Goal: Task Accomplishment & Management: Manage account settings

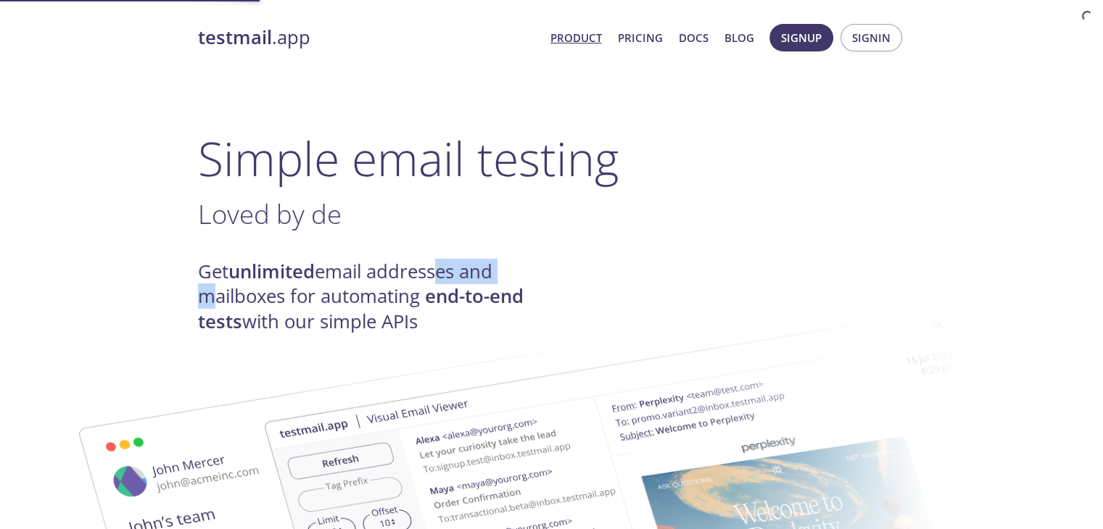
drag, startPoint x: 195, startPoint y: 294, endPoint x: 438, endPoint y: 284, distance: 243.2
click at [438, 284] on strong "end-to-end tests" at bounding box center [361, 309] width 326 height 50
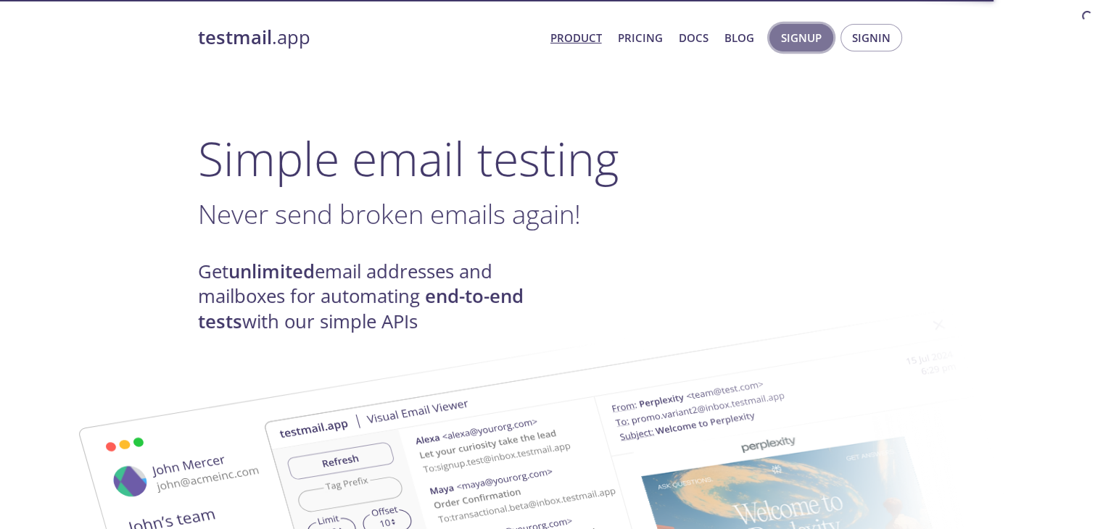
click at [798, 39] on span "Signup" at bounding box center [801, 37] width 41 height 19
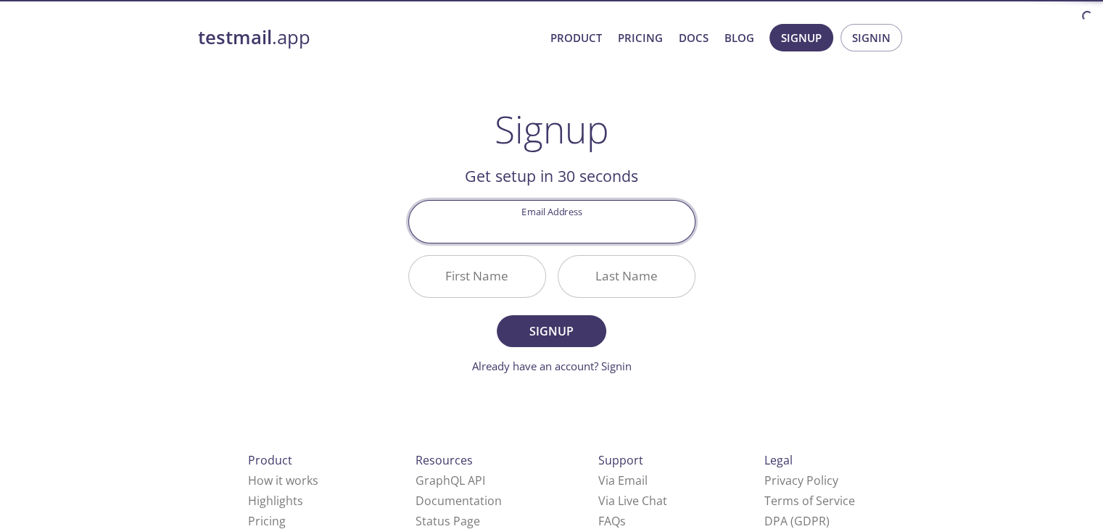
click at [560, 224] on input "Email Address" at bounding box center [552, 221] width 286 height 41
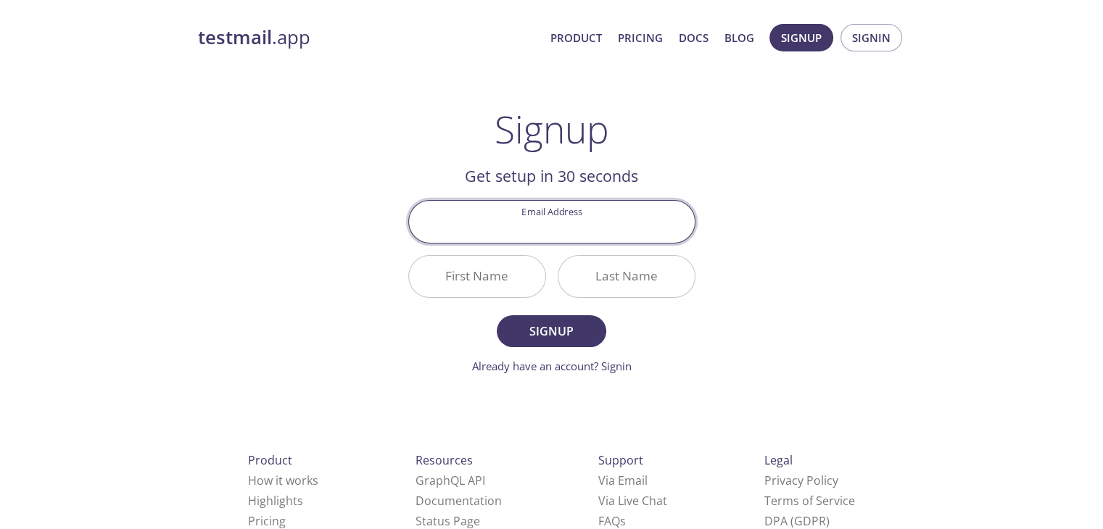
type input "user7@yopmail.com"
click at [495, 276] on input "First Name" at bounding box center [477, 276] width 136 height 41
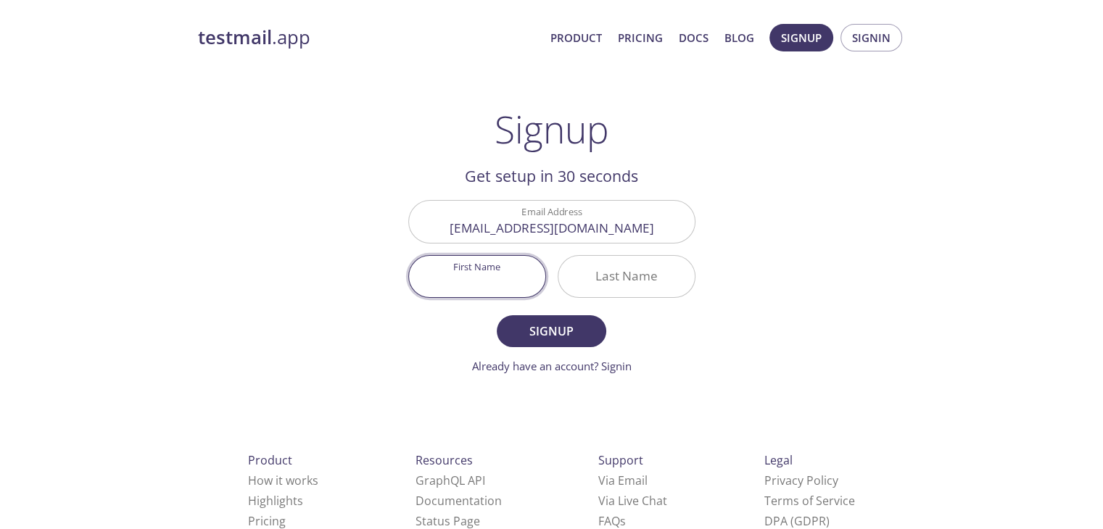
type input "Y"
type input "User"
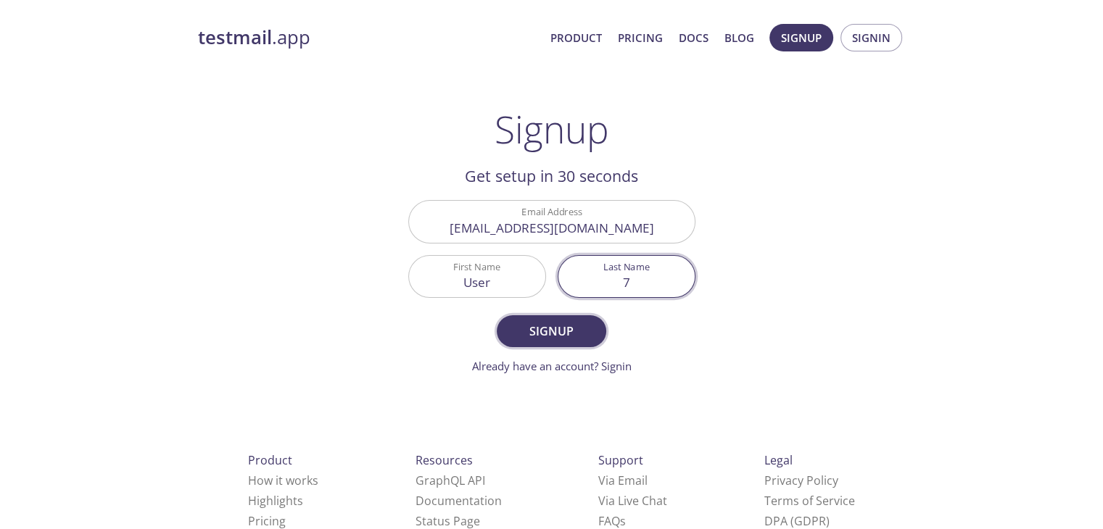
type input "7"
click at [538, 331] on span "Signup" at bounding box center [551, 331] width 77 height 20
click at [652, 285] on input "7" at bounding box center [626, 276] width 136 height 41
type input "u"
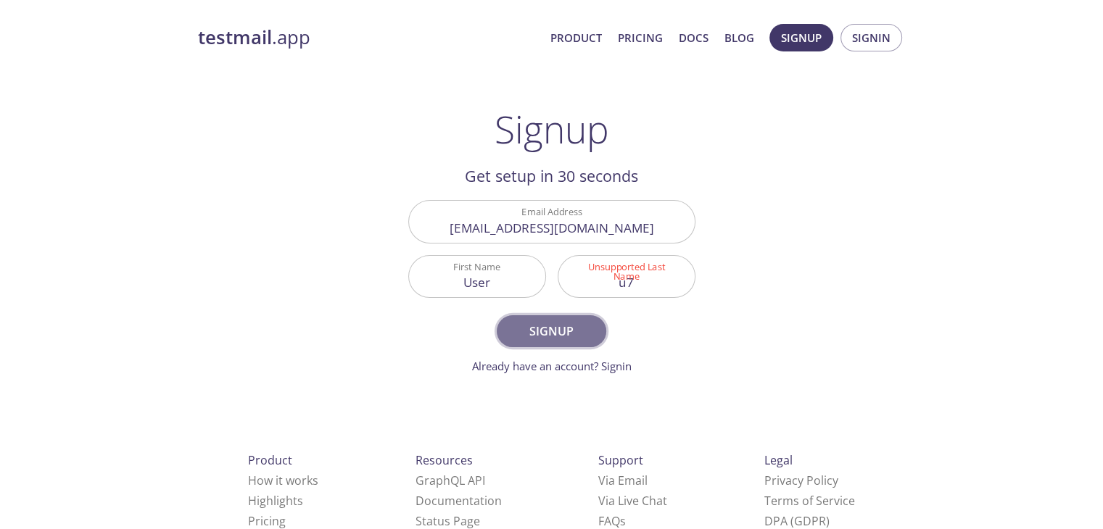
click at [569, 320] on button "Signup" at bounding box center [551, 331] width 109 height 32
click at [659, 288] on input "u7" at bounding box center [626, 276] width 136 height 41
type input "u"
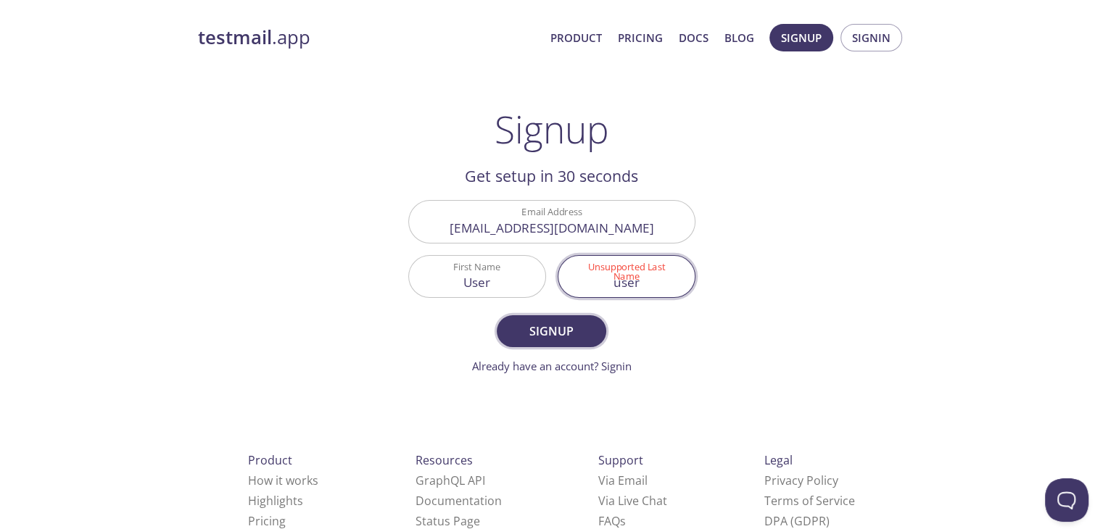
type input "user"
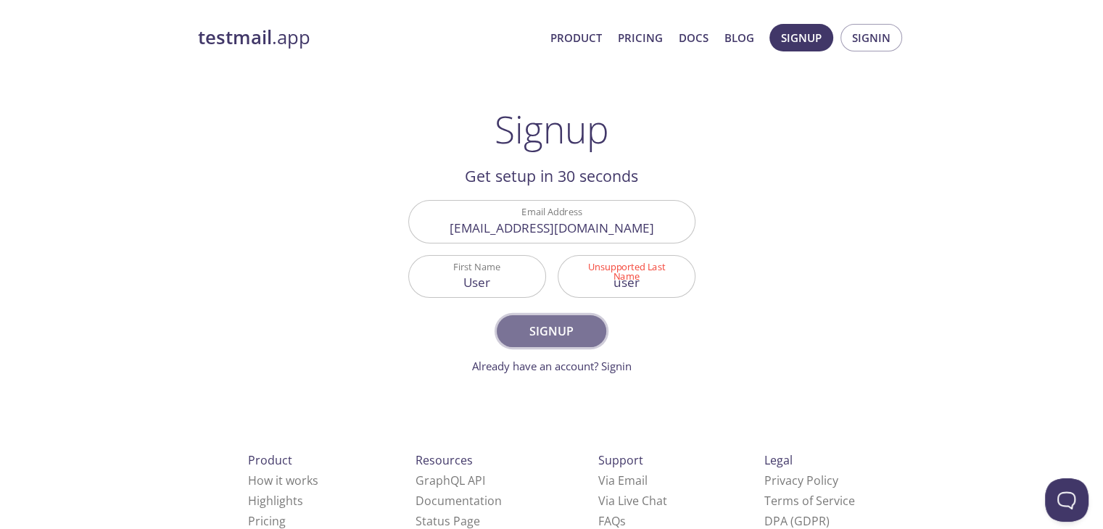
click at [522, 331] on span "Signup" at bounding box center [551, 331] width 77 height 20
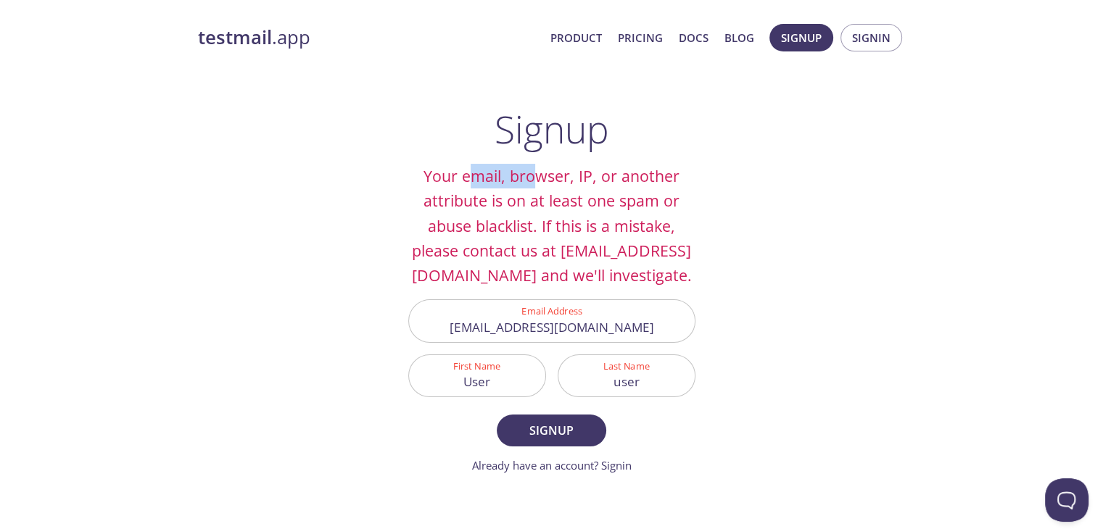
drag, startPoint x: 474, startPoint y: 183, endPoint x: 533, endPoint y: 182, distance: 59.5
click at [533, 182] on h2 "Your email, browser, IP, or another attribute is on at least one spam or abuse …" at bounding box center [551, 226] width 287 height 124
drag, startPoint x: 452, startPoint y: 197, endPoint x: 622, endPoint y: 192, distance: 170.5
click at [622, 192] on h2 "Your email, browser, IP, or another attribute is on at least one spam or abuse …" at bounding box center [551, 226] width 287 height 124
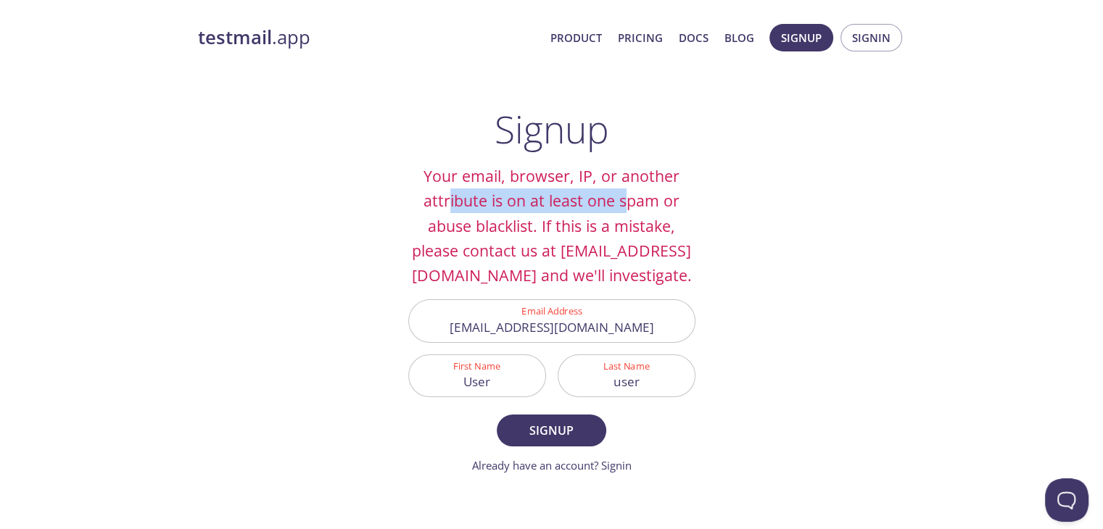
click at [623, 192] on h2 "Your email, browser, IP, or another attribute is on at least one spam or abuse …" at bounding box center [551, 226] width 287 height 124
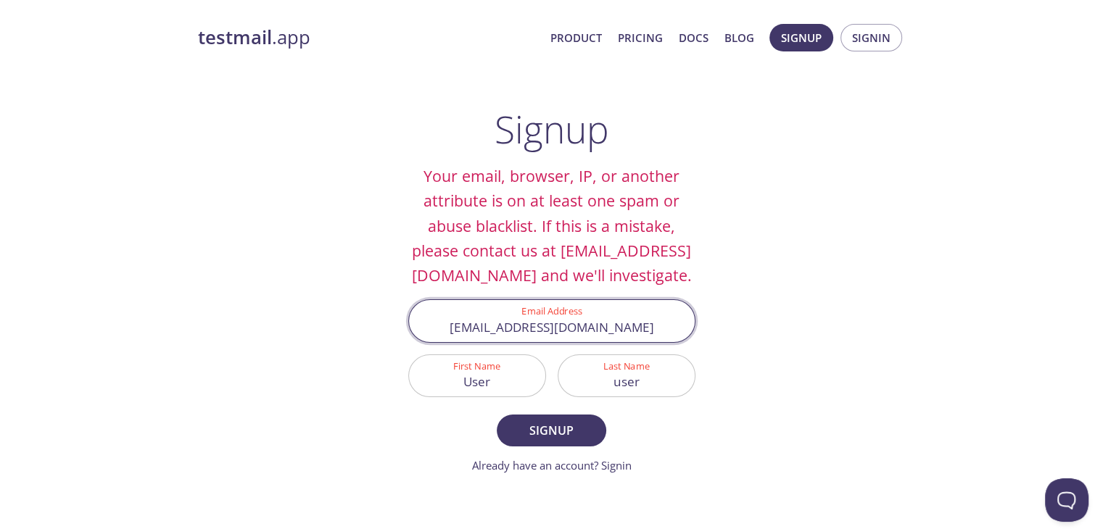
drag, startPoint x: 525, startPoint y: 352, endPoint x: 484, endPoint y: 354, distance: 40.6
click at [484, 342] on input "user7@yopmail.com" at bounding box center [552, 320] width 286 height 41
type input "iamastudent@yopmail.com"
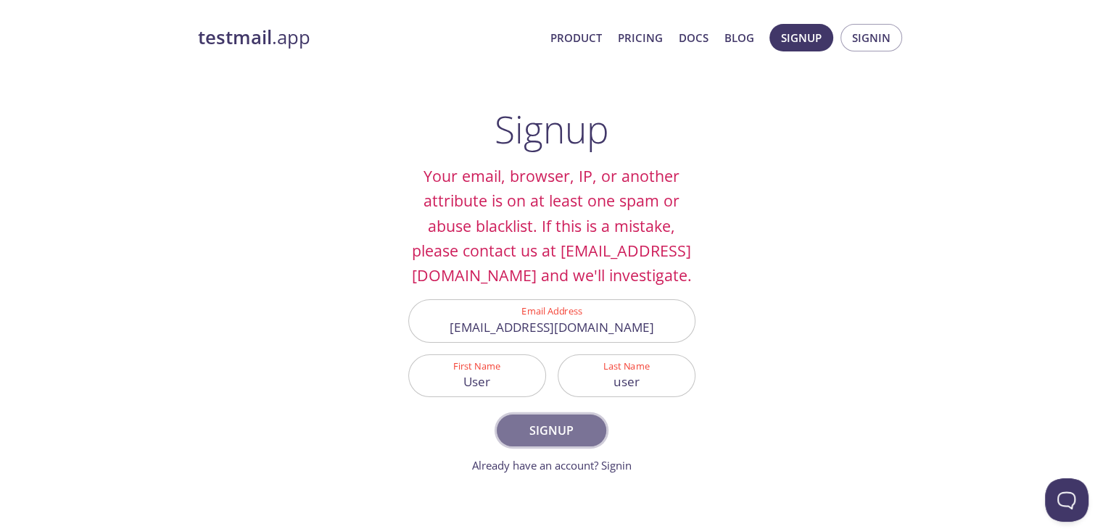
click at [545, 441] on span "Signup" at bounding box center [551, 431] width 77 height 20
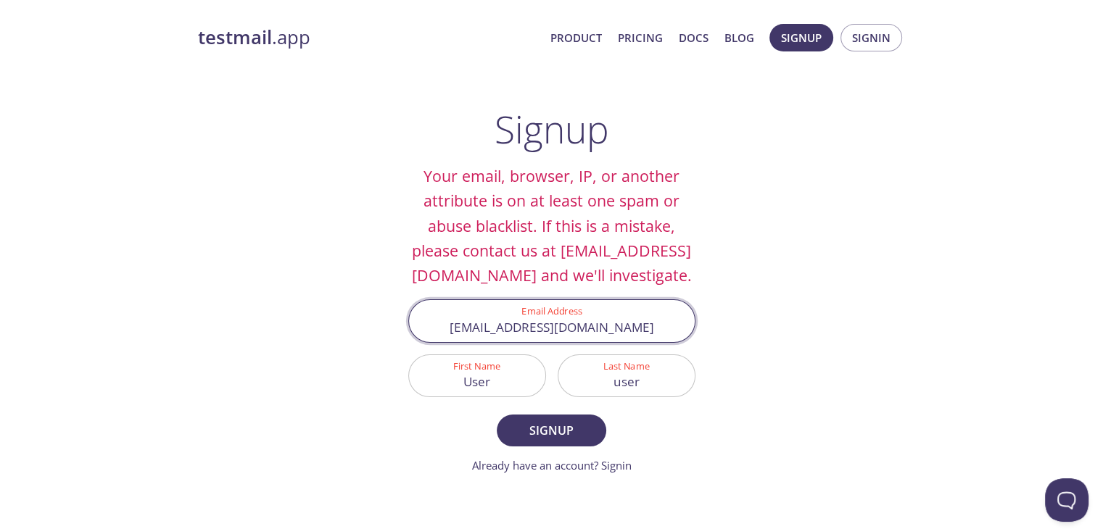
drag, startPoint x: 650, startPoint y: 358, endPoint x: 419, endPoint y: 326, distance: 232.7
click at [428, 329] on input "iamastudent@yopmail.com" at bounding box center [552, 320] width 286 height 41
paste input "laginor575@noidos.com"
type input "laginor575@noidos.com"
click at [537, 441] on span "Signup" at bounding box center [551, 431] width 77 height 20
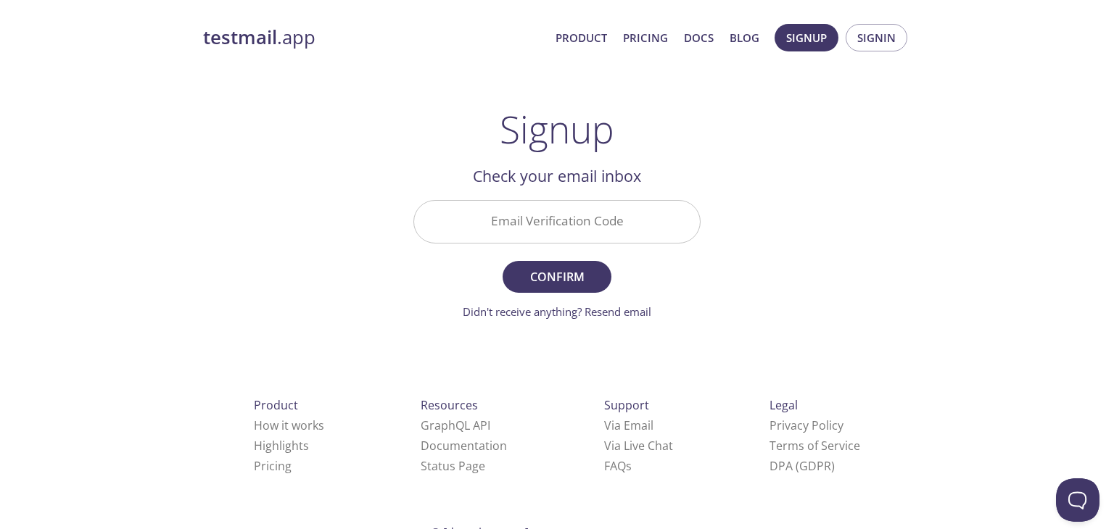
click at [572, 226] on input "Email Verification Code" at bounding box center [557, 221] width 286 height 41
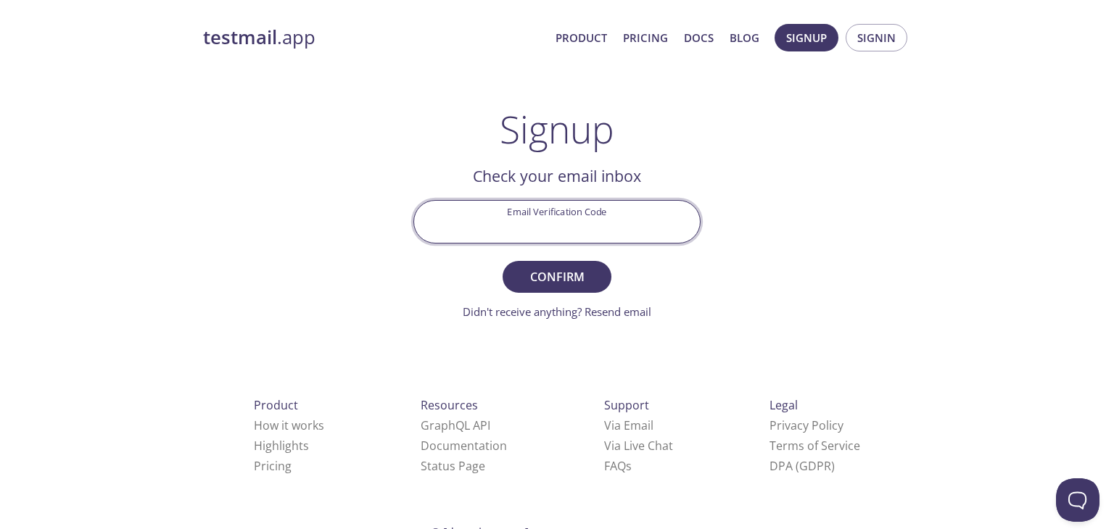
paste input "DKL77HZ"
type input "DKL77HZ"
click at [548, 275] on span "Confirm" at bounding box center [557, 277] width 77 height 20
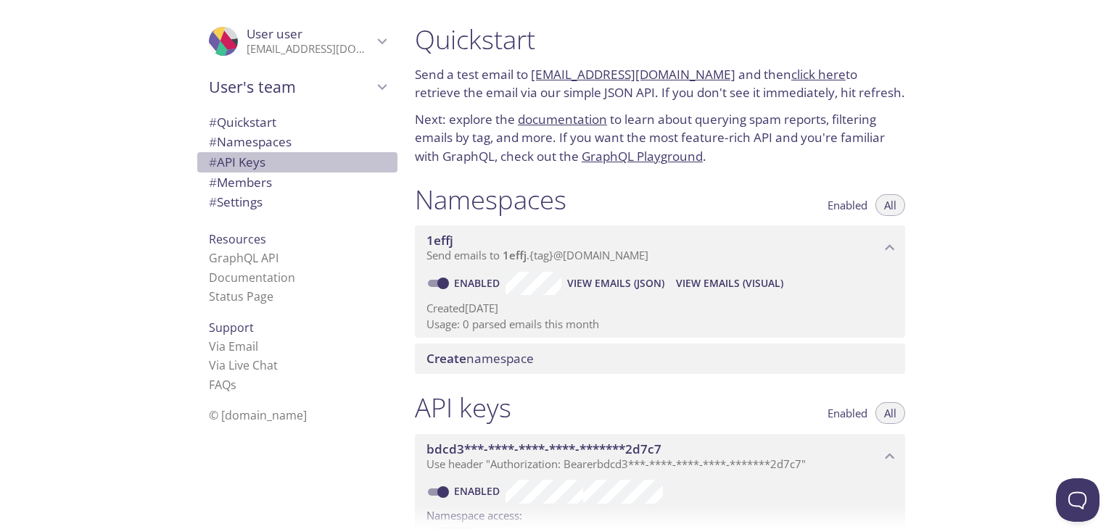
click at [249, 163] on span "# API Keys" at bounding box center [237, 162] width 57 height 17
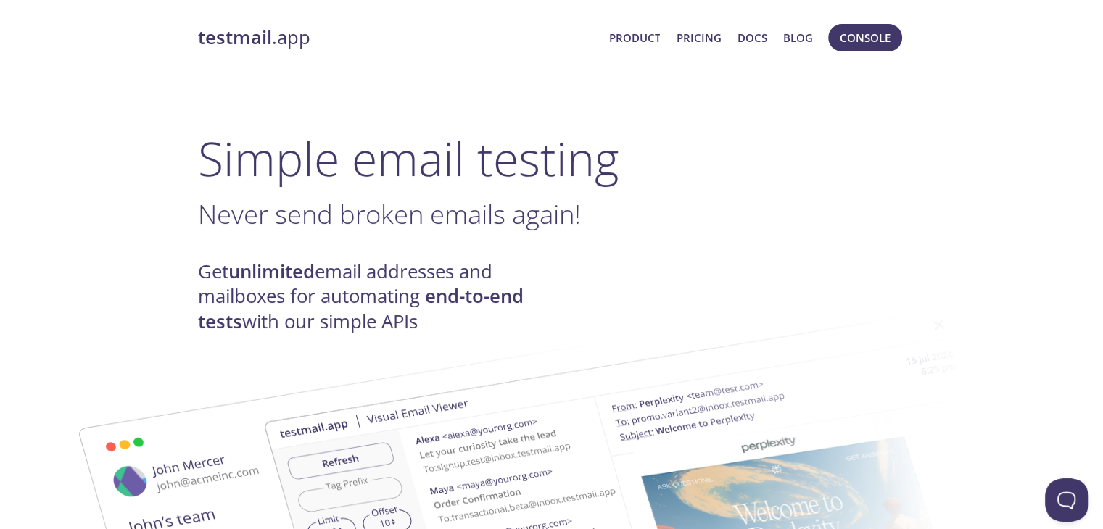
click at [748, 32] on link "Docs" at bounding box center [753, 37] width 30 height 19
click at [860, 17] on div "testmail .app Product Pricing Docs Blog Console" at bounding box center [552, 38] width 708 height 46
click at [851, 51] on span "Console" at bounding box center [865, 37] width 81 height 35
click at [851, 45] on span "Console" at bounding box center [865, 37] width 51 height 19
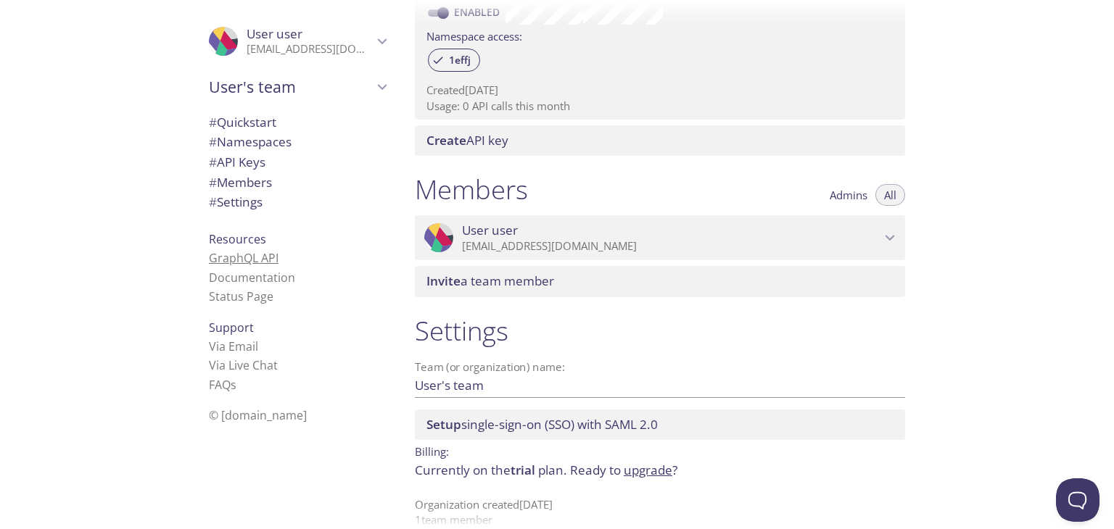
scroll to position [502, 0]
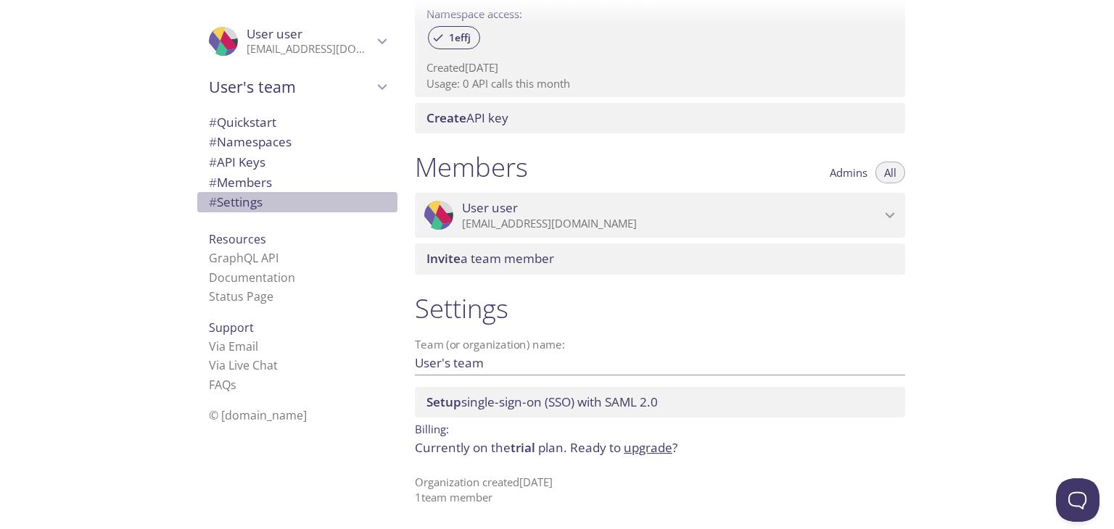
click at [237, 210] on span "# Settings" at bounding box center [236, 202] width 54 height 17
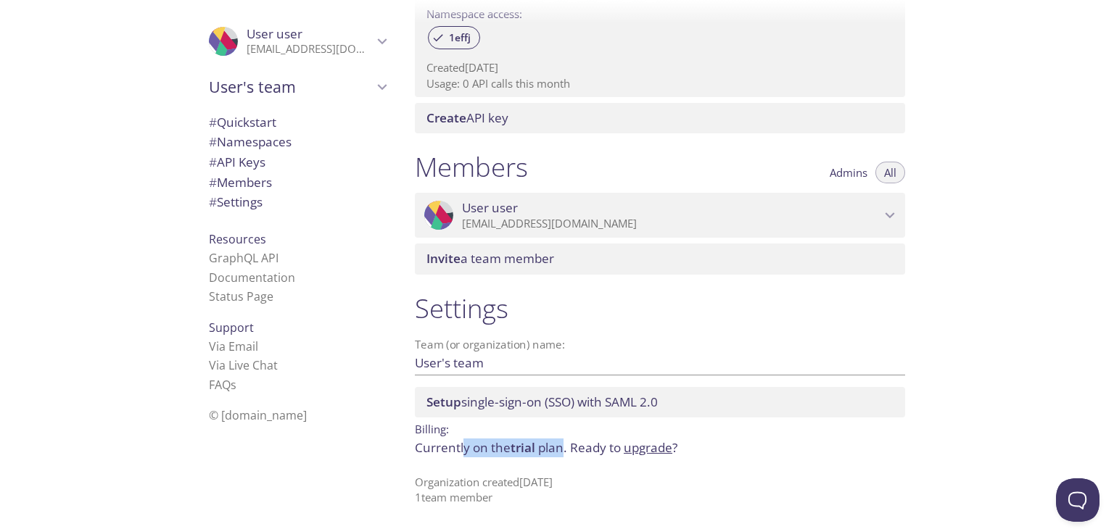
drag, startPoint x: 465, startPoint y: 442, endPoint x: 563, endPoint y: 450, distance: 98.2
click at [563, 450] on p "Currently on the trial plan. Ready to upgrade ?" at bounding box center [660, 448] width 490 height 19
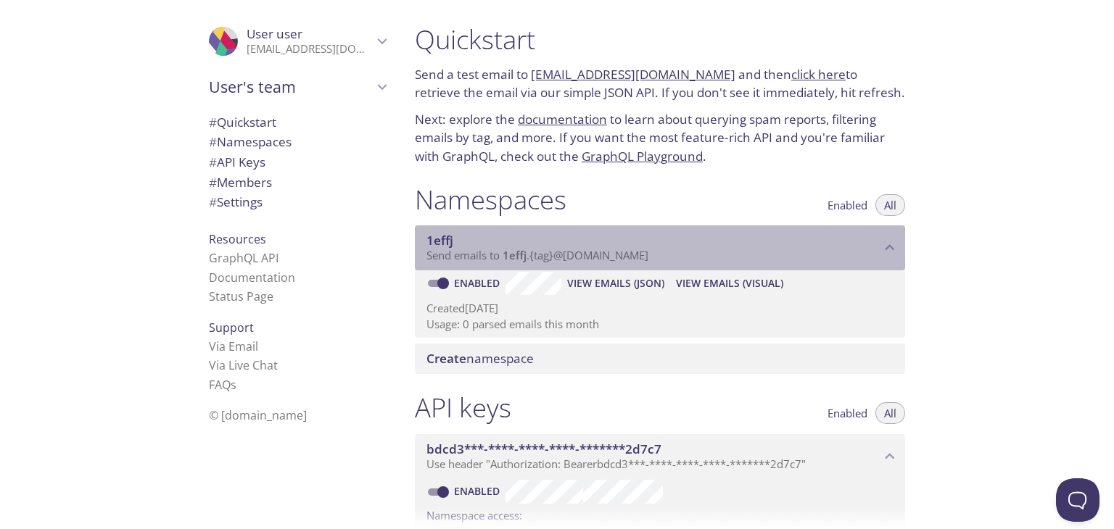
click at [887, 242] on icon "1effj namespace" at bounding box center [889, 248] width 19 height 19
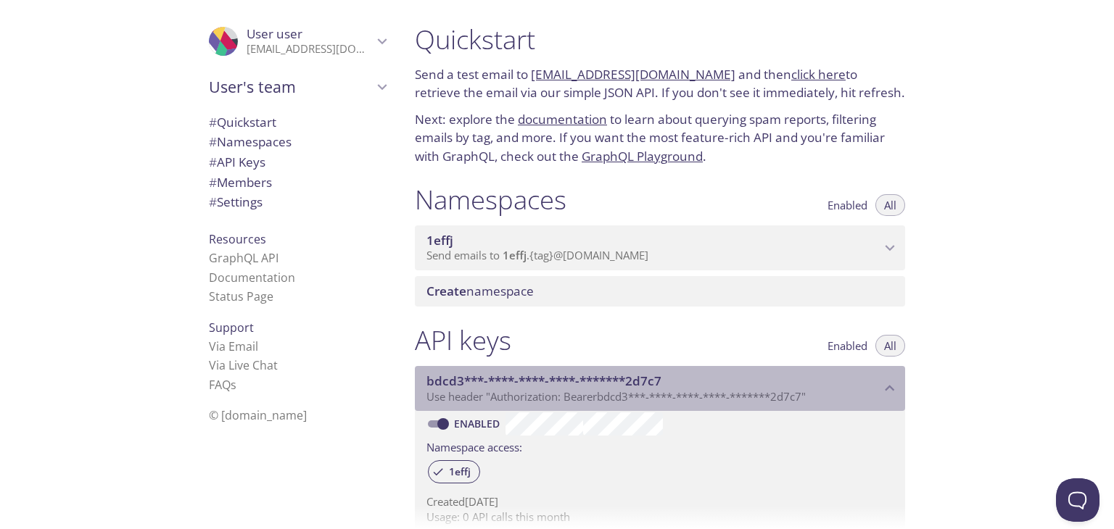
click at [886, 377] on div "bdcd3***-****-****-****-*******2d7c7 Use header "Authorization: Bearer bdcd3***…" at bounding box center [660, 388] width 490 height 45
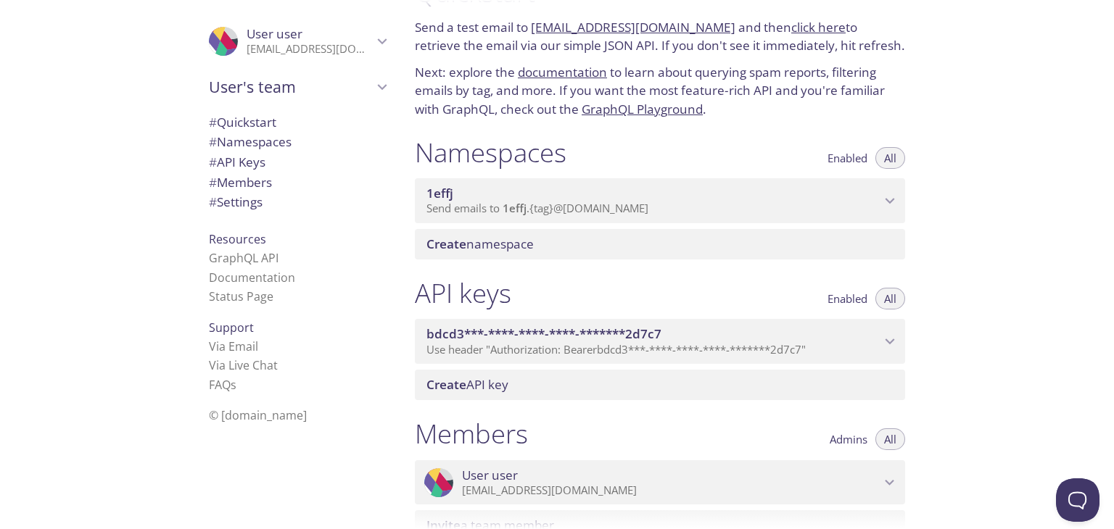
scroll to position [145, 0]
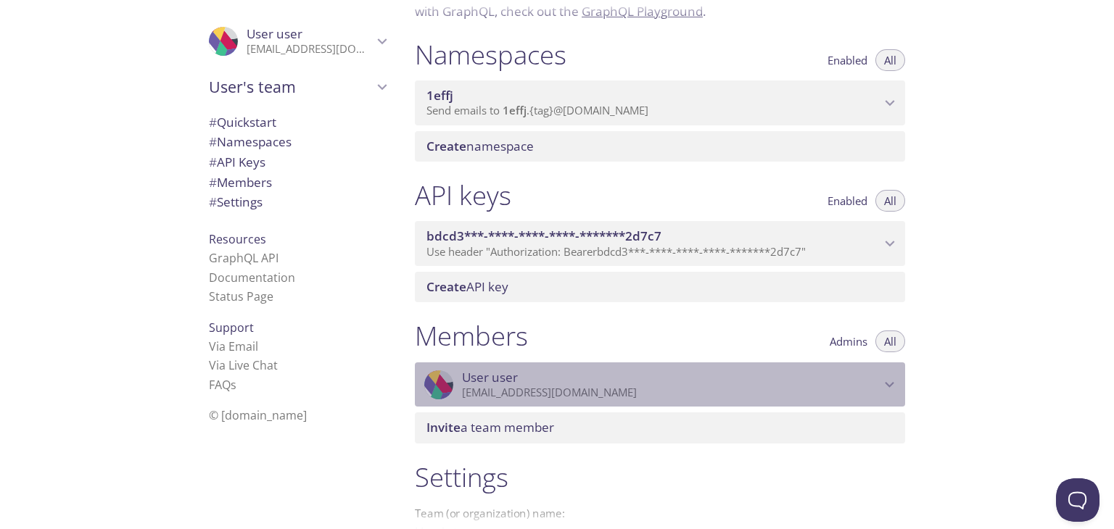
click at [502, 381] on span "User user" at bounding box center [490, 378] width 56 height 16
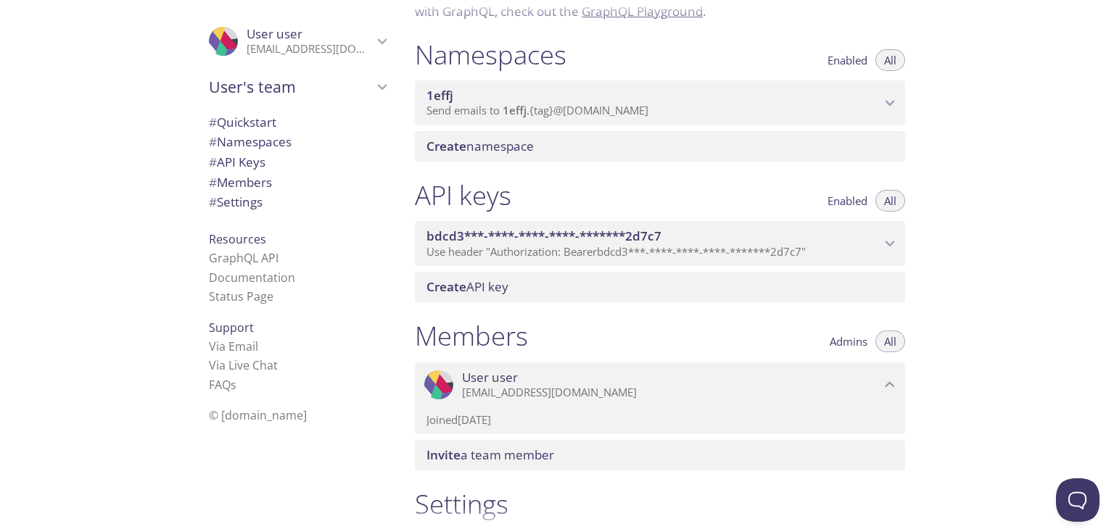
click at [502, 381] on span "User user" at bounding box center [490, 378] width 56 height 16
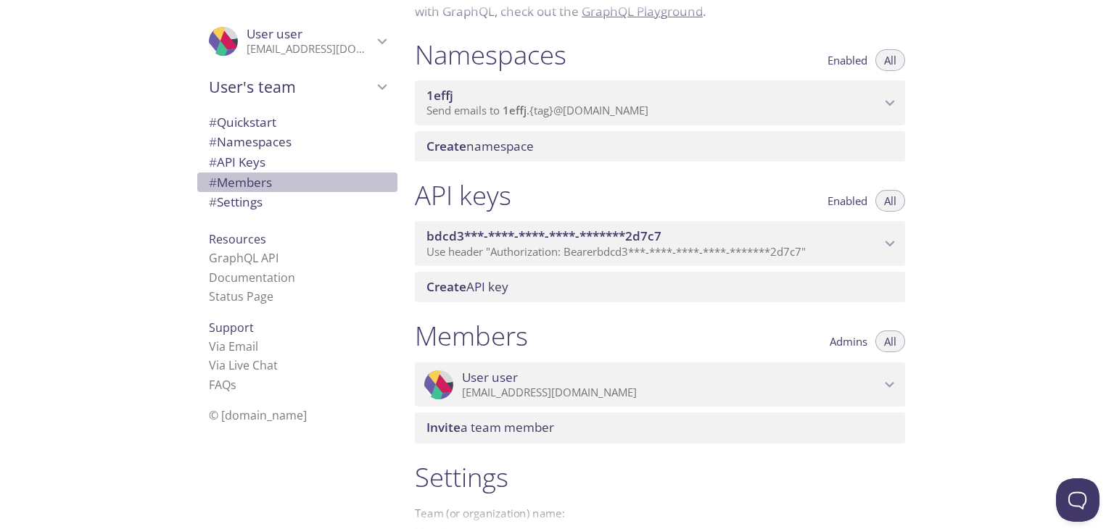
click at [232, 182] on span "# Members" at bounding box center [240, 182] width 63 height 17
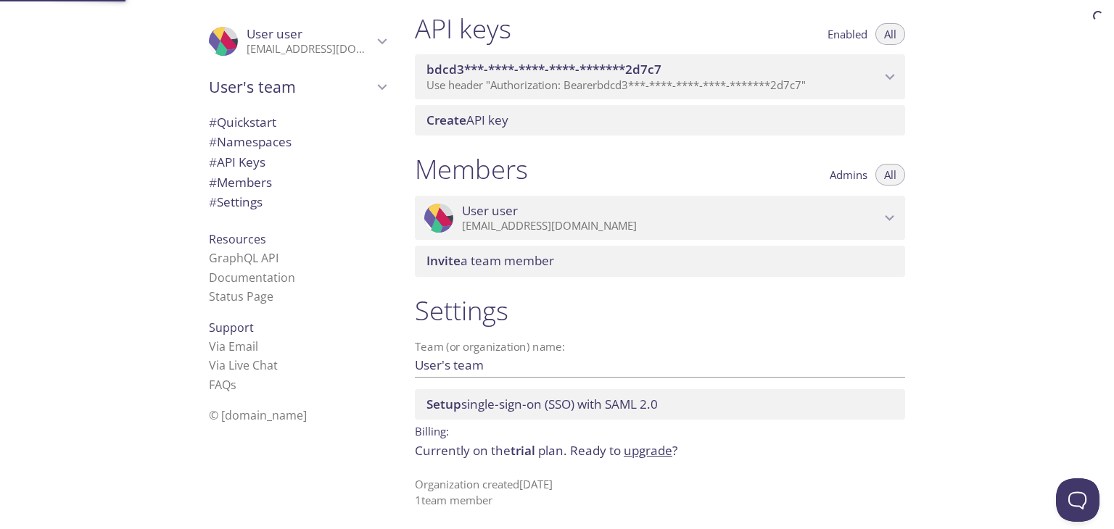
scroll to position [314, 0]
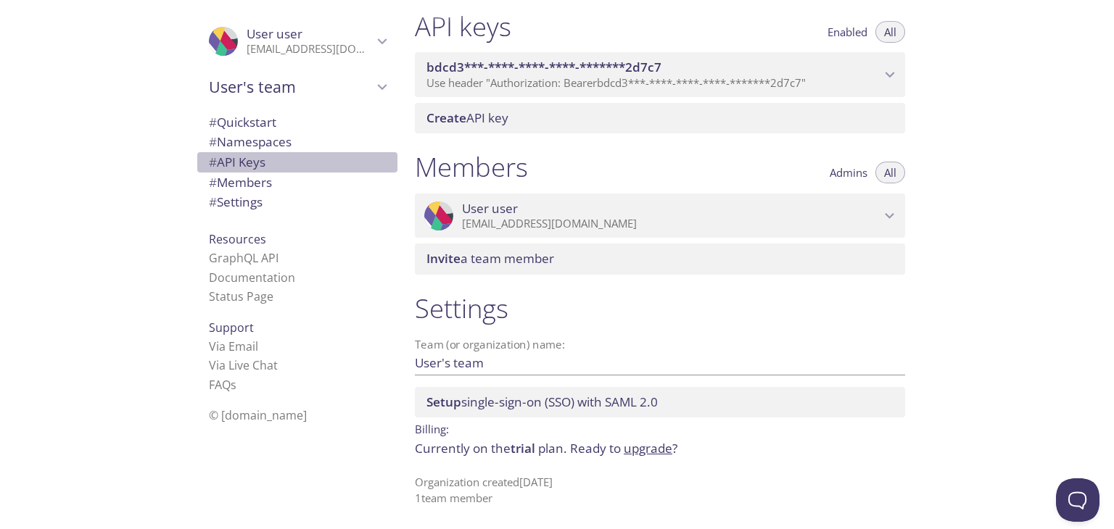
click at [231, 155] on span "# API Keys" at bounding box center [237, 162] width 57 height 17
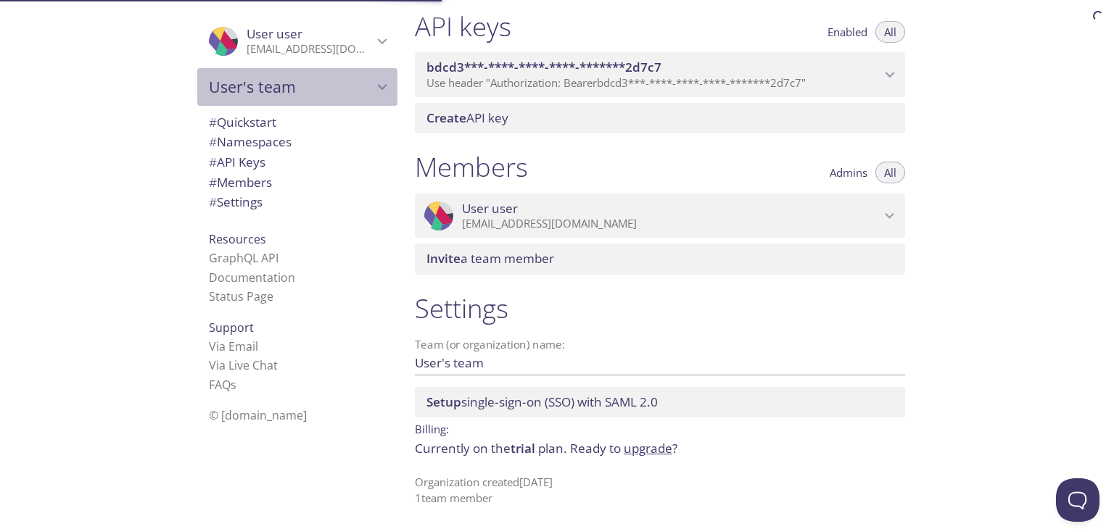
click at [373, 89] on icon "User's team" at bounding box center [382, 87] width 19 height 19
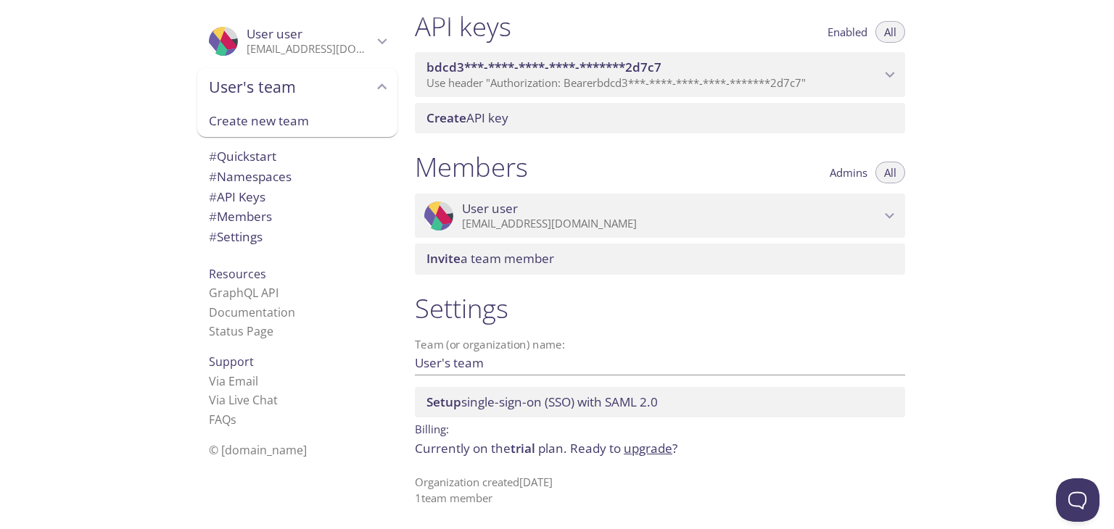
click at [268, 120] on span "Create new team" at bounding box center [297, 121] width 177 height 19
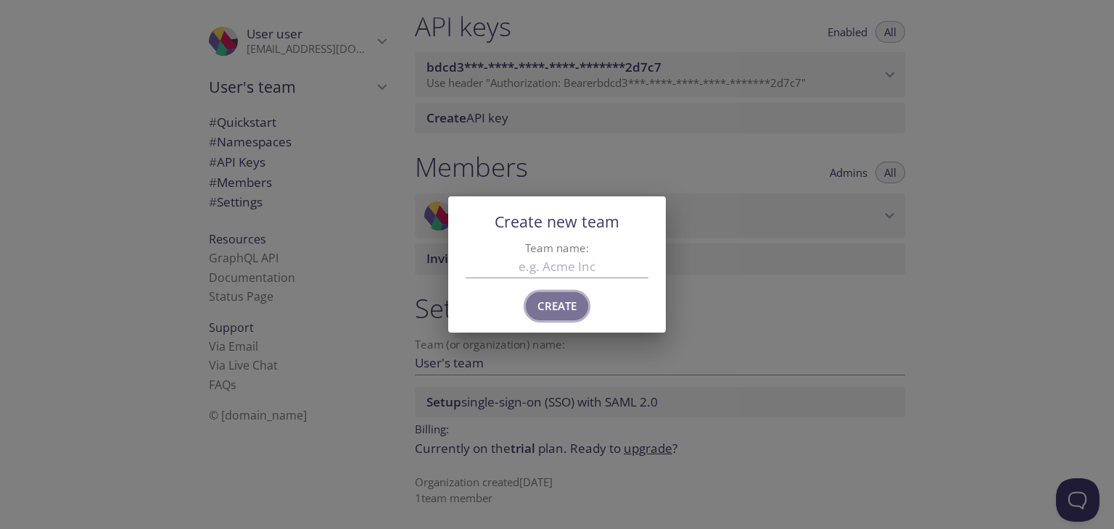
click at [557, 305] on span "Create" at bounding box center [556, 306] width 39 height 19
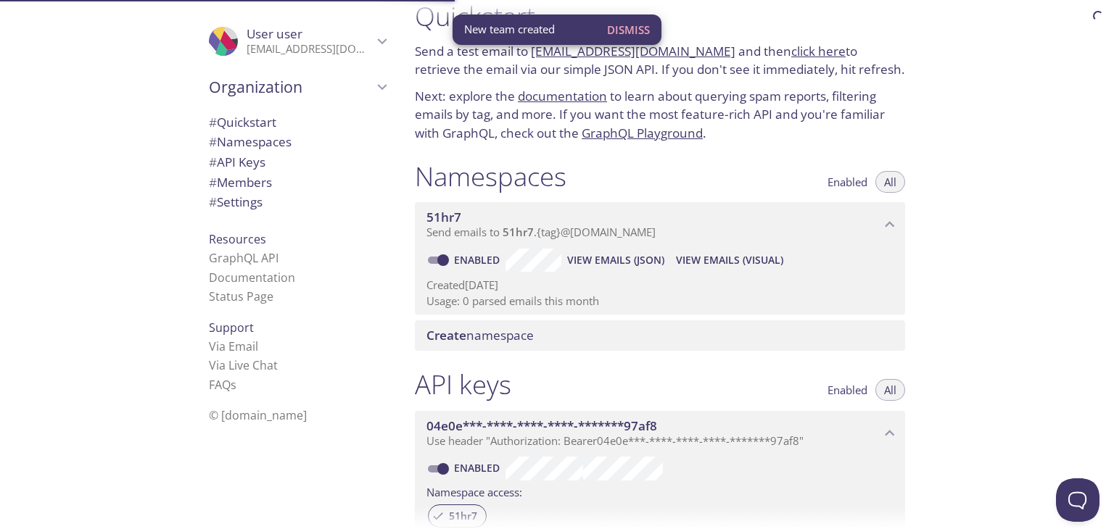
scroll to position [23, 0]
click at [640, 31] on span "Dismiss" at bounding box center [628, 29] width 43 height 19
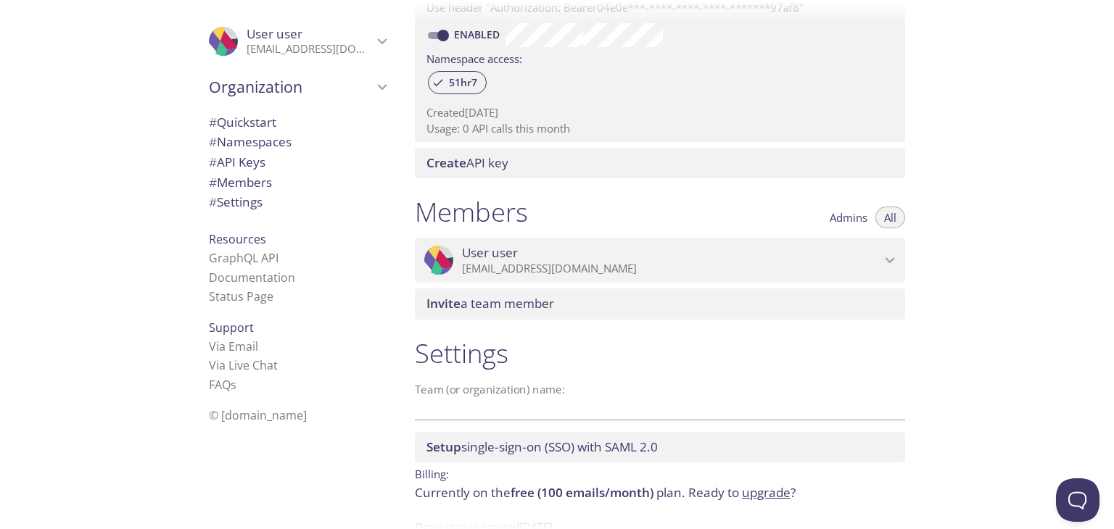
scroll to position [458, 0]
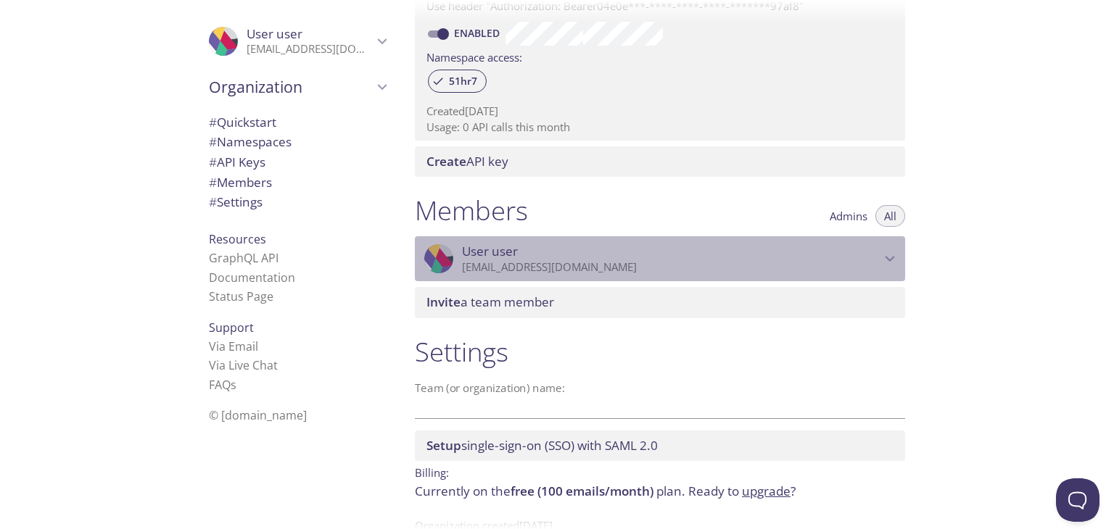
click at [885, 252] on icon "User user" at bounding box center [889, 258] width 19 height 19
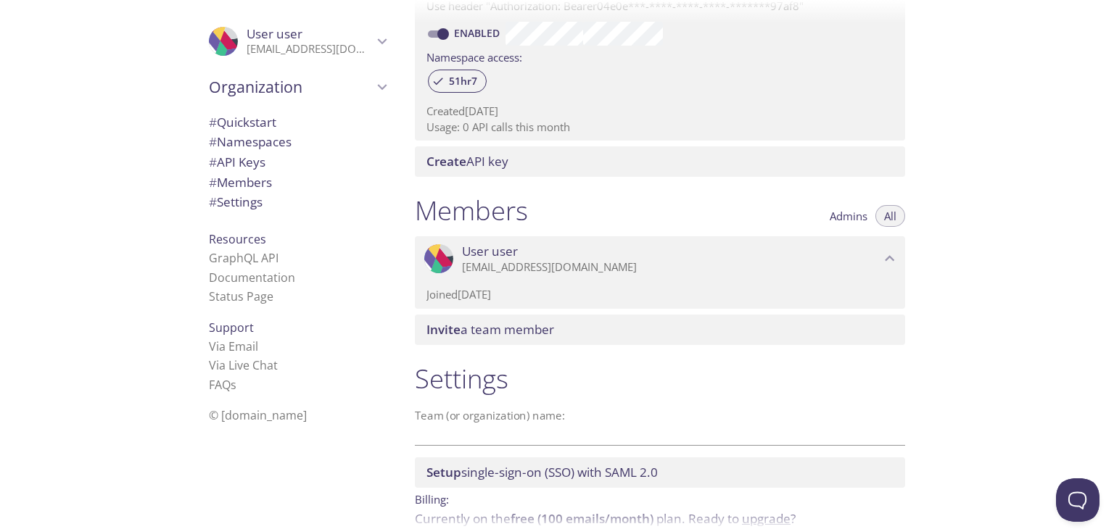
click at [885, 246] on div ".cls-1 { fill: #6d5ca8; } .cls-2 { fill: #3fc191; } .cls-3 { fill: #3b4752; } .…" at bounding box center [660, 258] width 490 height 45
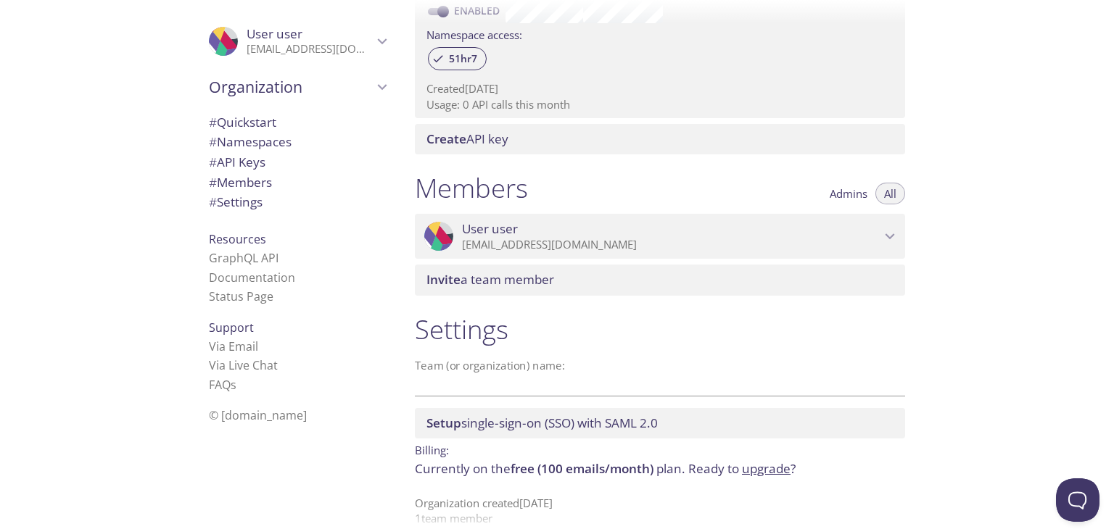
scroll to position [502, 0]
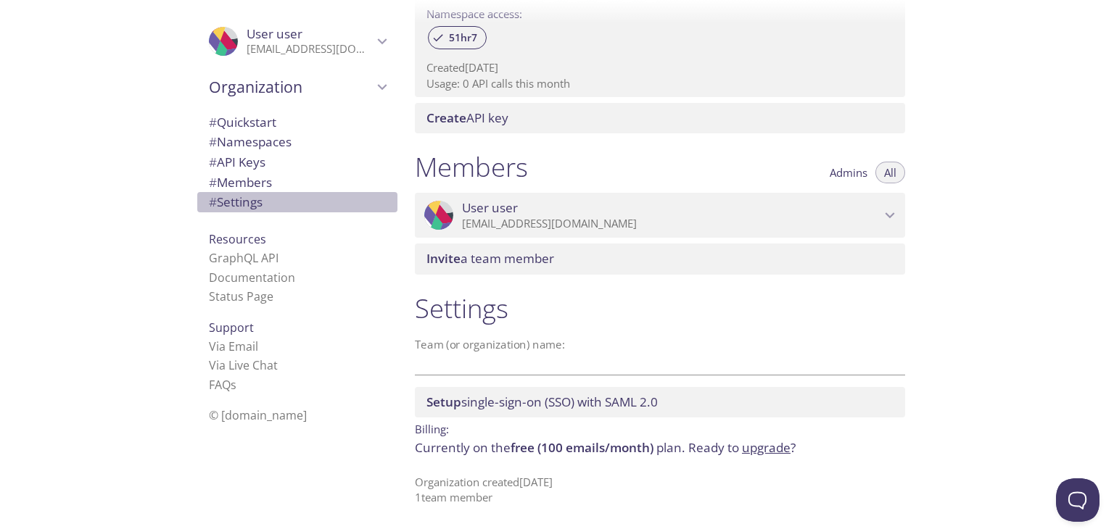
click at [238, 207] on span "# Settings" at bounding box center [236, 202] width 54 height 17
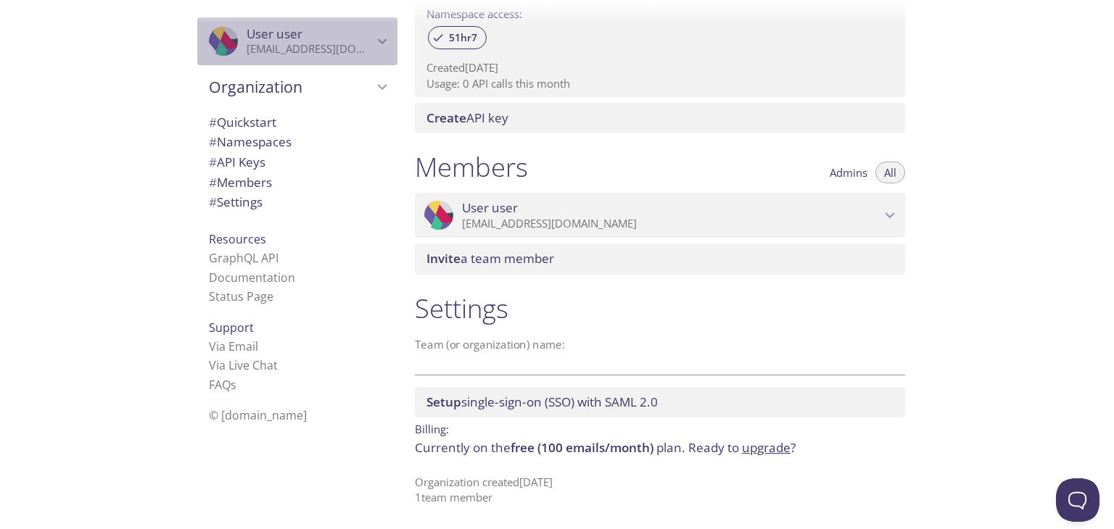
click at [373, 44] on icon "User user" at bounding box center [382, 41] width 19 height 19
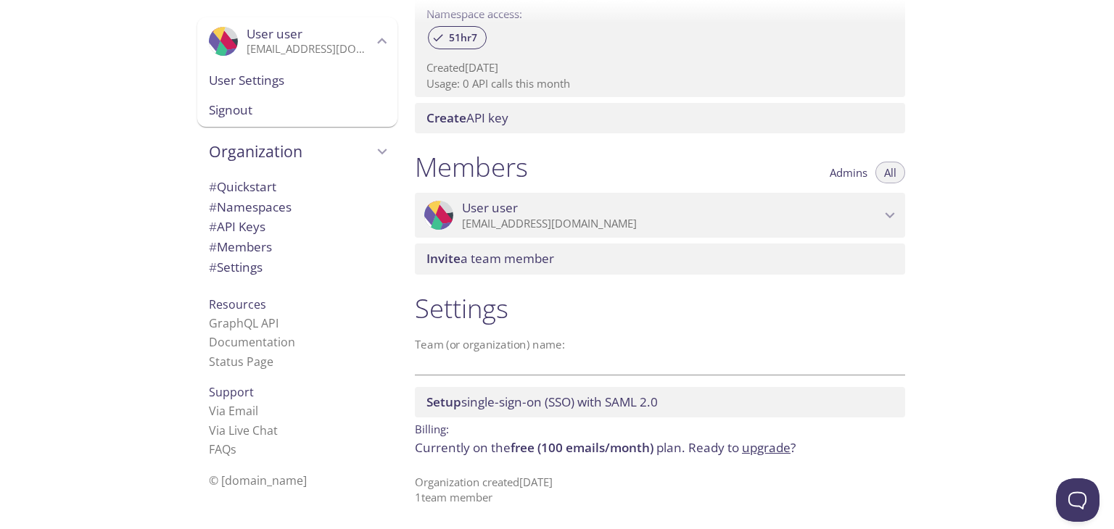
click at [232, 81] on span "User Settings" at bounding box center [297, 80] width 177 height 19
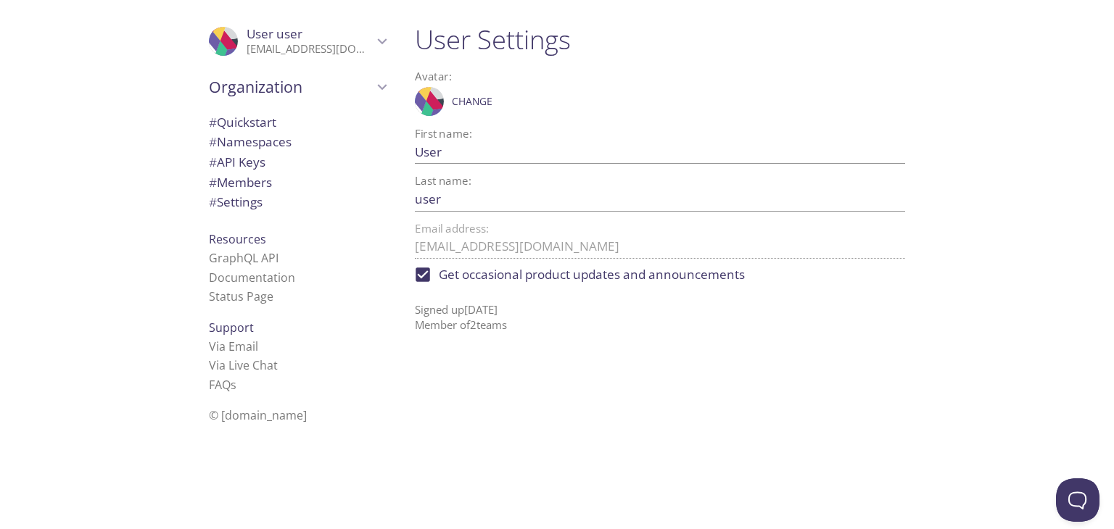
click at [541, 342] on div at bounding box center [659, 349] width 513 height 15
click at [433, 145] on input "User" at bounding box center [637, 152] width 444 height 24
click at [425, 101] on icon at bounding box center [417, 102] width 18 height 20
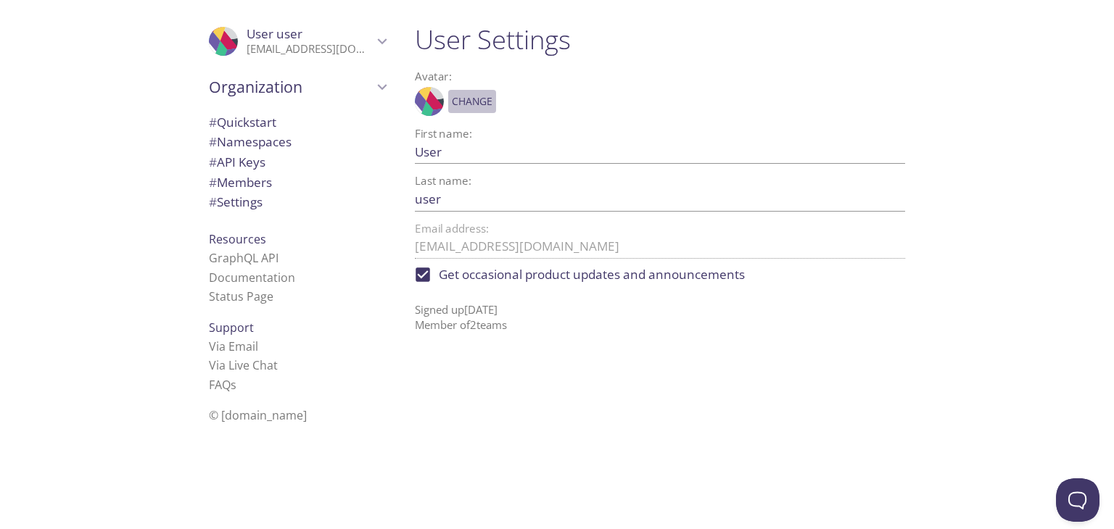
click at [459, 99] on span "Change" at bounding box center [472, 101] width 41 height 17
click at [479, 104] on span "Change" at bounding box center [472, 101] width 41 height 17
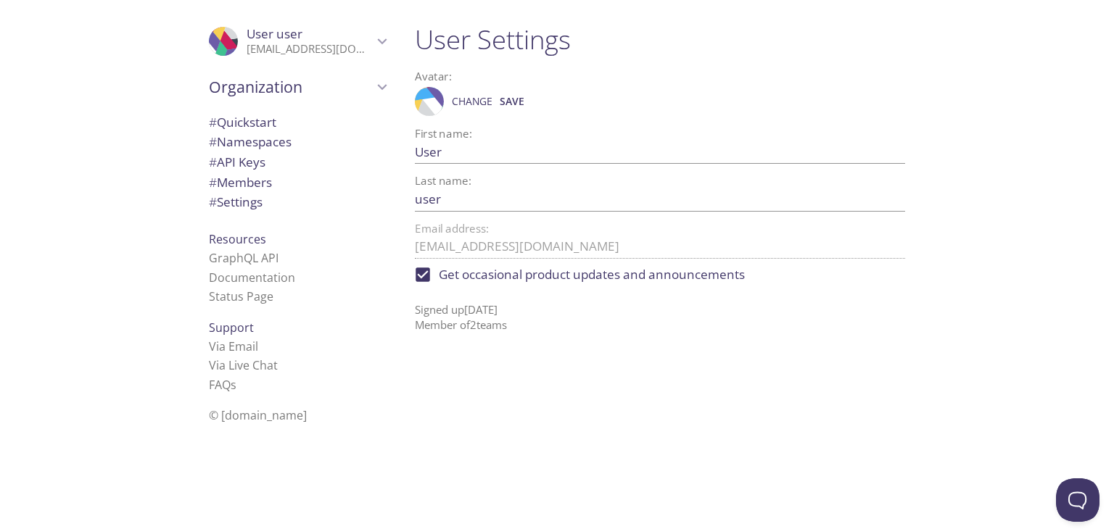
click at [479, 104] on span "Change" at bounding box center [472, 101] width 41 height 17
click at [501, 102] on span "Save" at bounding box center [512, 101] width 25 height 17
click at [373, 45] on icon "User user" at bounding box center [382, 41] width 19 height 19
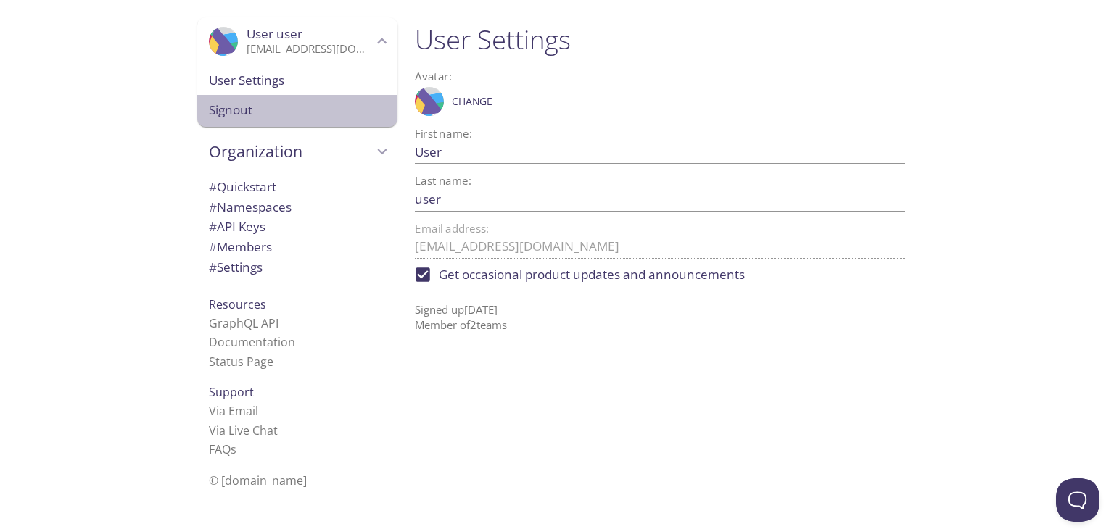
click at [209, 114] on span "Signout" at bounding box center [297, 110] width 177 height 19
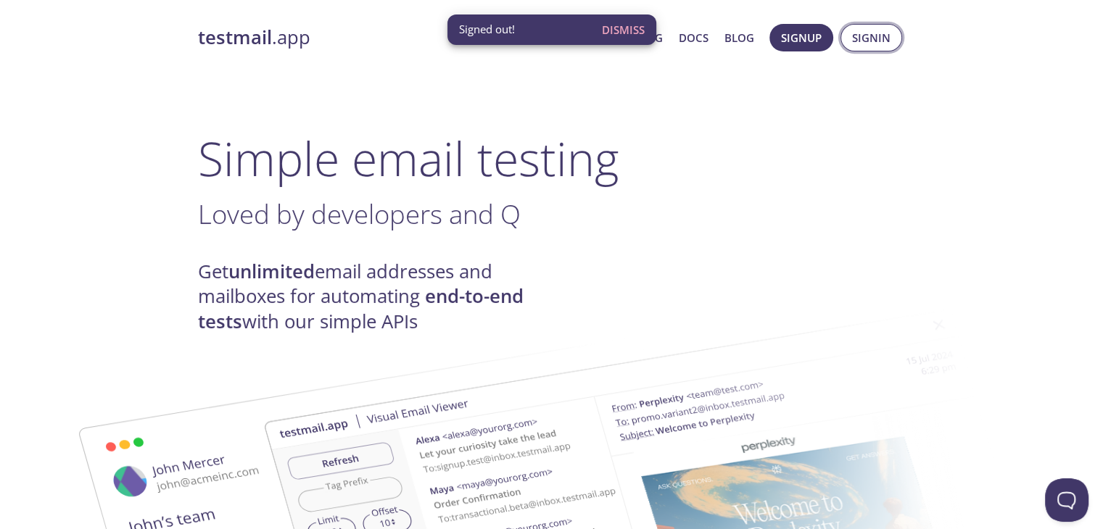
click at [862, 36] on span "Signin" at bounding box center [871, 37] width 38 height 19
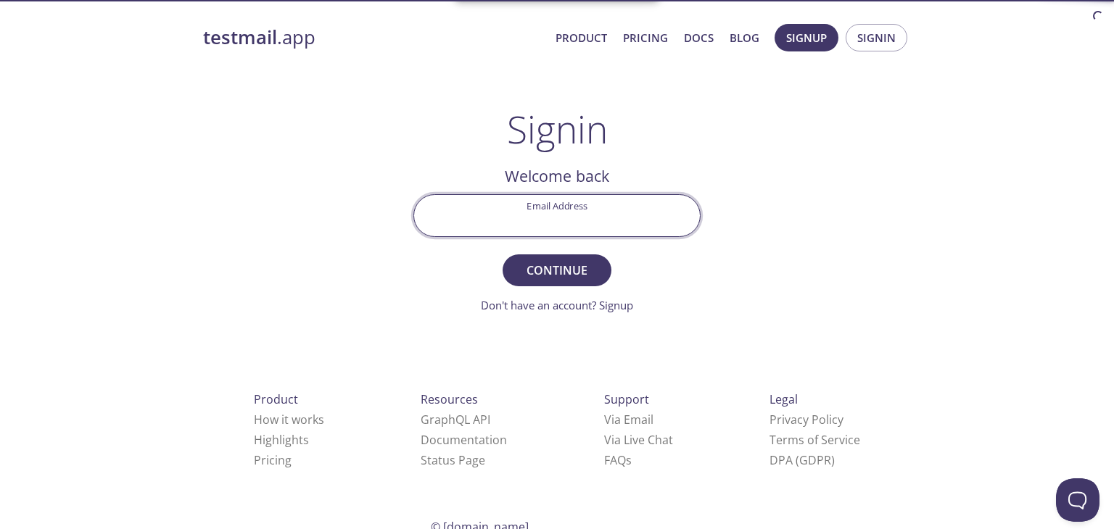
click at [567, 204] on input "Email Address" at bounding box center [557, 215] width 286 height 41
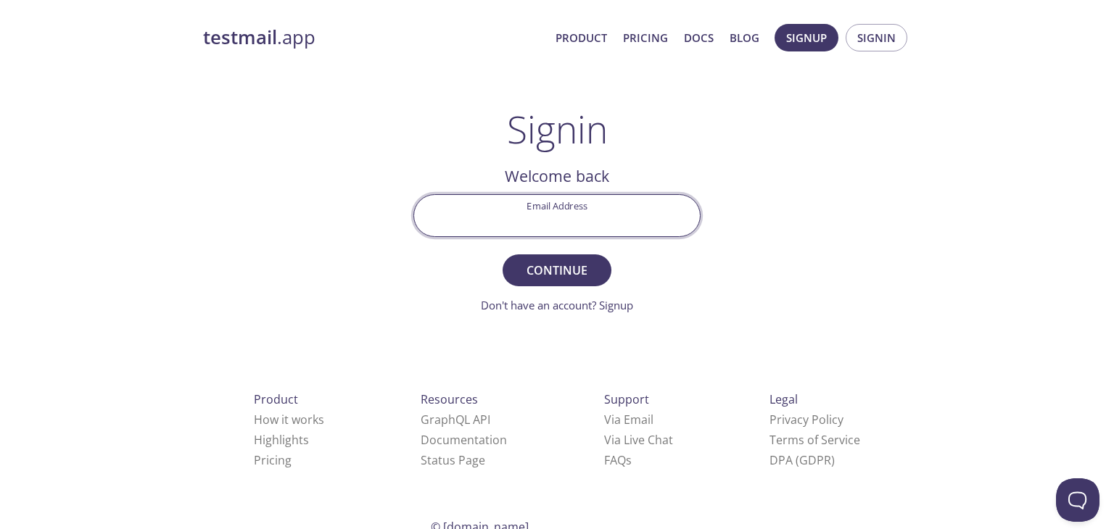
paste input "dkl77hz"
type input "dkl77hz"
drag, startPoint x: 585, startPoint y: 228, endPoint x: 492, endPoint y: 224, distance: 92.9
click at [492, 224] on input "dkl77hz" at bounding box center [557, 215] width 286 height 41
paste input "laginor575@noidos.com"
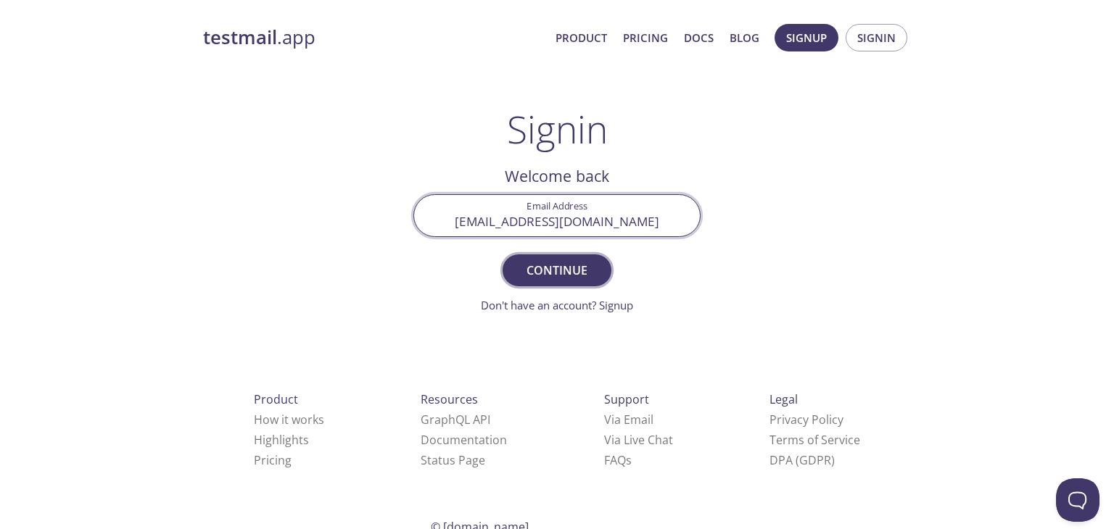
type input "laginor575@noidos.com"
click at [558, 268] on span "Continue" at bounding box center [557, 270] width 77 height 20
click at [545, 220] on input "Signin Security Code" at bounding box center [557, 215] width 286 height 41
